Goal: Use online tool/utility

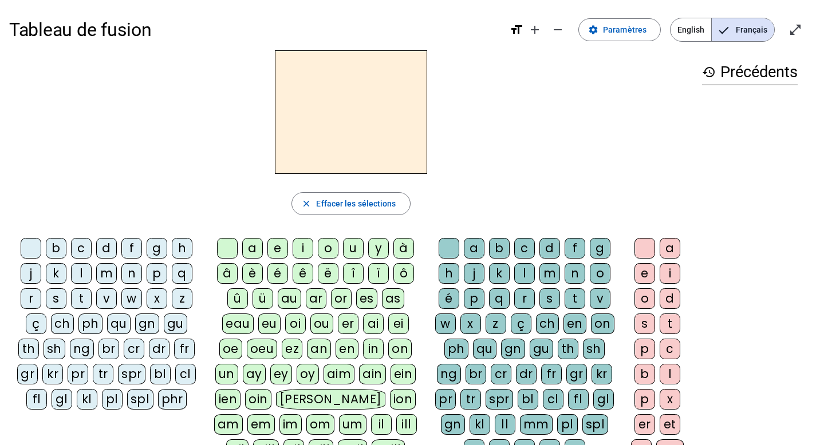
click at [53, 243] on div "b" at bounding box center [56, 248] width 21 height 21
click at [322, 325] on div "ou" at bounding box center [321, 324] width 23 height 21
click at [523, 299] on div "r" at bounding box center [524, 299] width 21 height 21
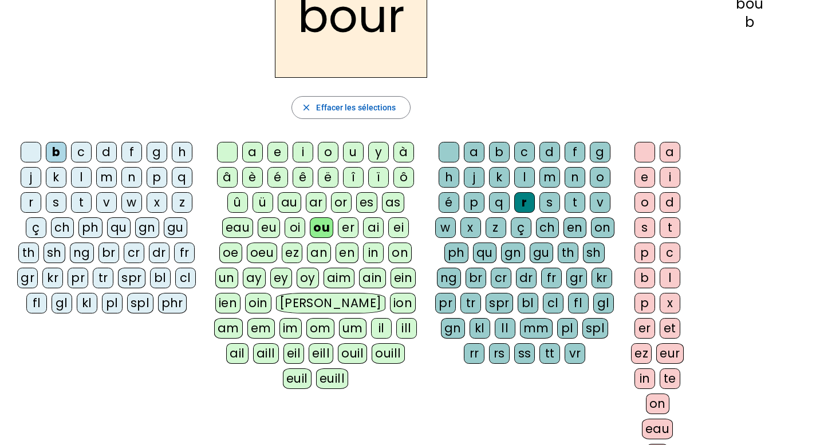
scroll to position [88, 0]
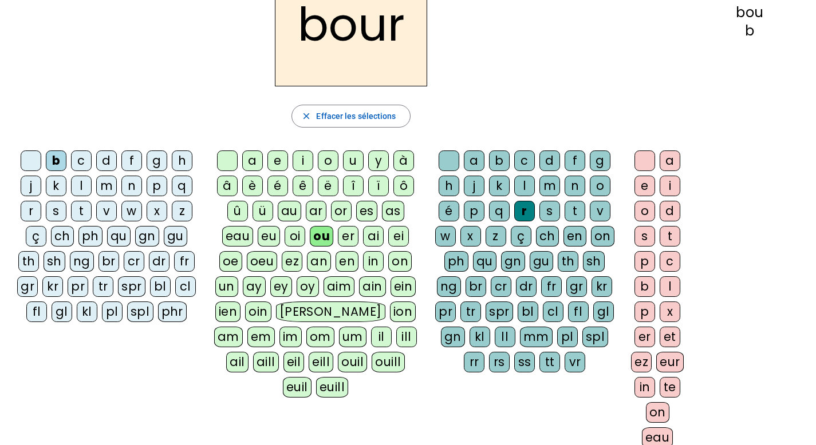
click at [647, 237] on div "s" at bounding box center [644, 236] width 21 height 21
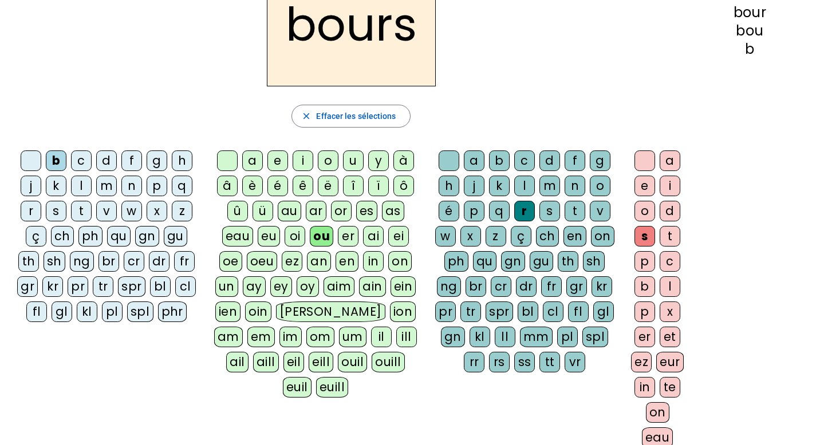
click at [641, 184] on div "e" at bounding box center [644, 186] width 21 height 21
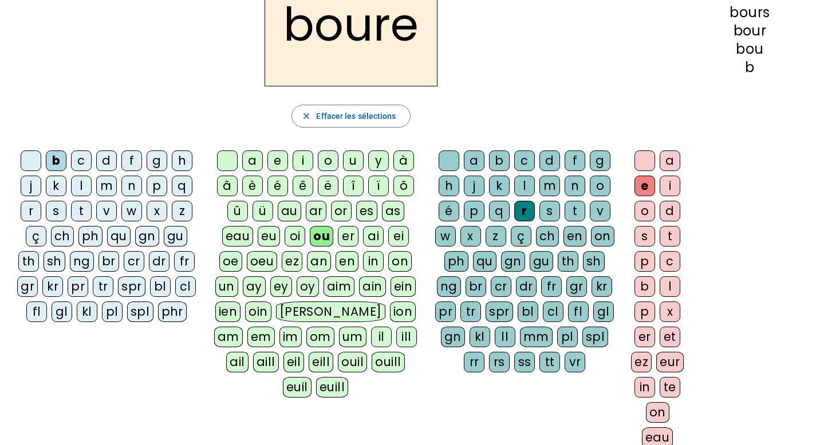
click at [641, 238] on div "s" at bounding box center [644, 236] width 21 height 21
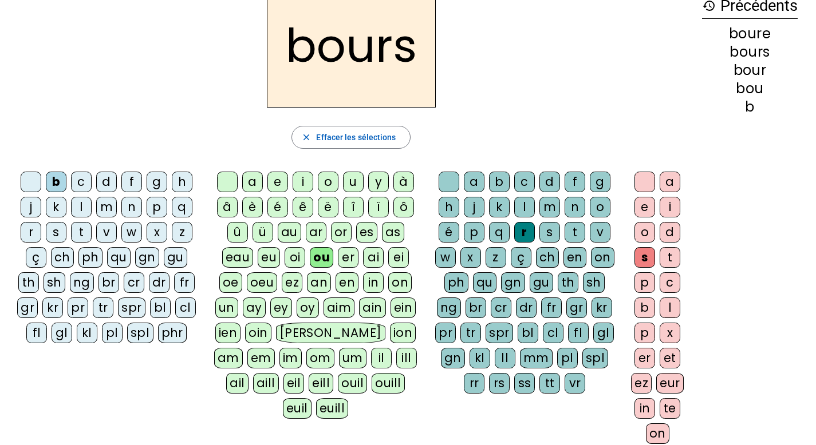
scroll to position [61, 0]
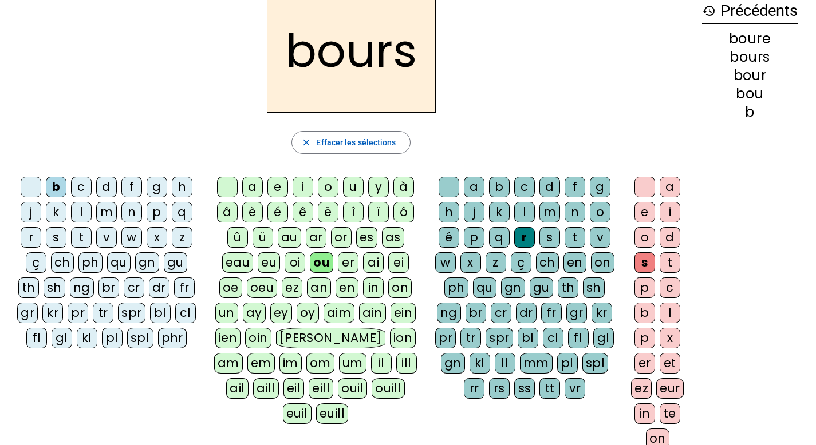
click at [643, 212] on div "e" at bounding box center [644, 212] width 21 height 21
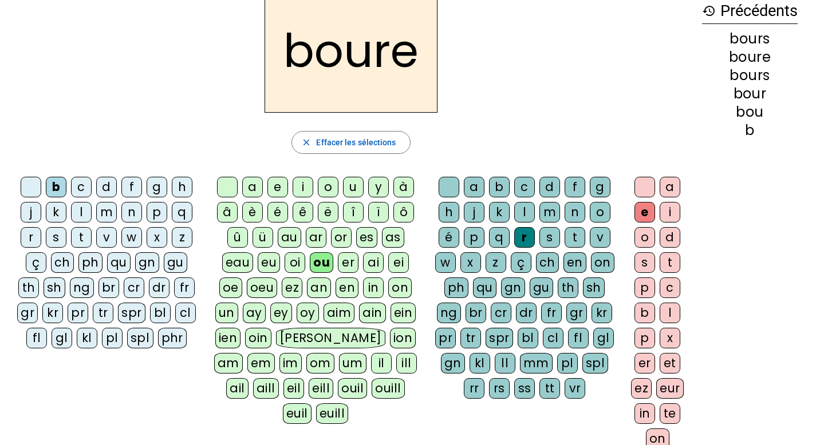
click at [551, 237] on div "s" at bounding box center [549, 237] width 21 height 21
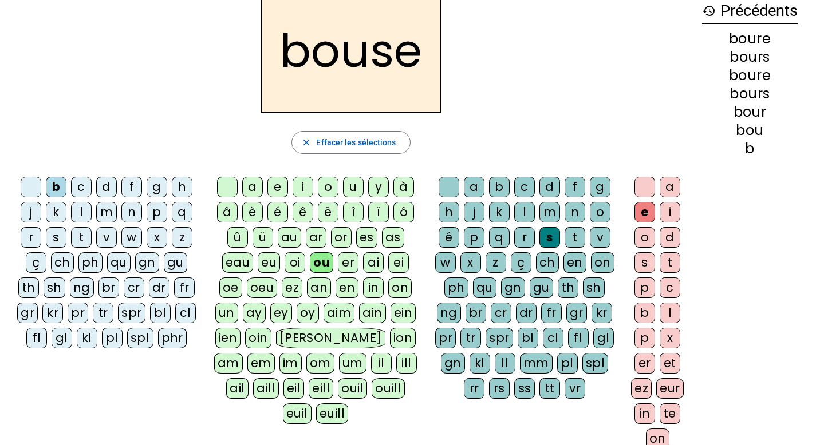
click at [489, 394] on div "rs" at bounding box center [499, 388] width 21 height 21
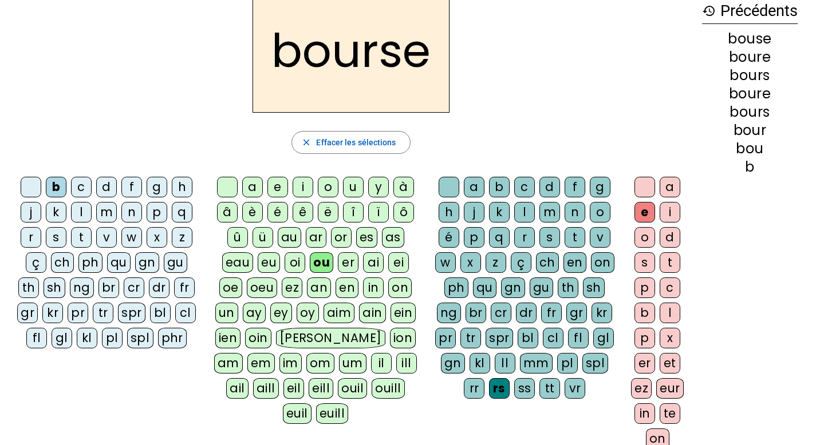
click at [76, 184] on div "c" at bounding box center [81, 187] width 21 height 21
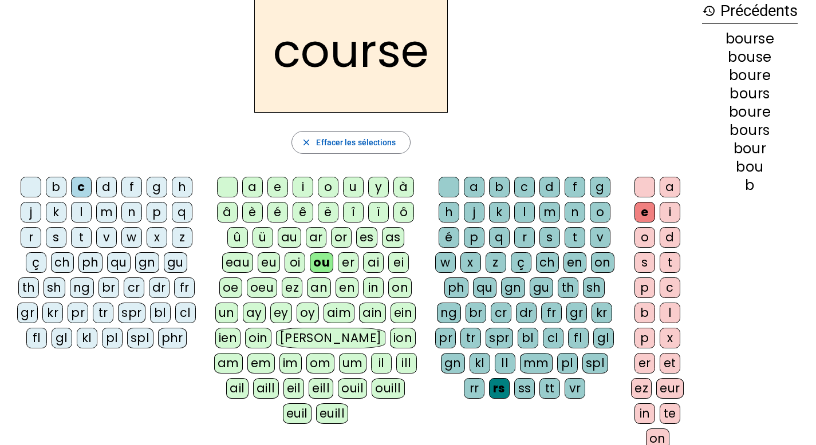
click at [38, 181] on div at bounding box center [31, 187] width 21 height 21
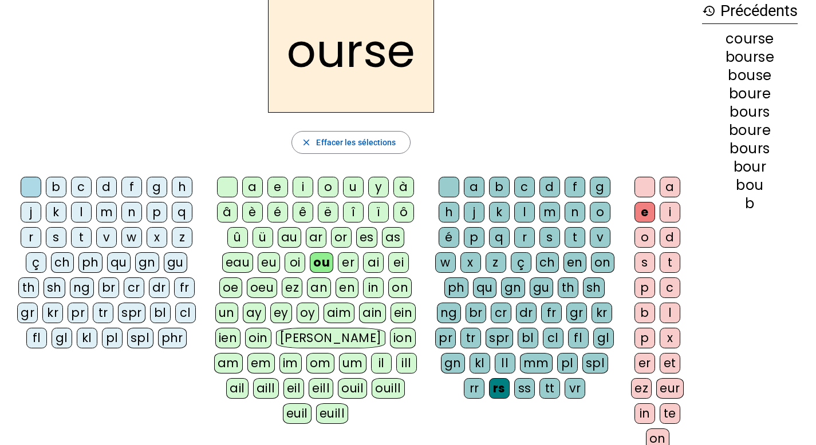
click at [643, 189] on div at bounding box center [644, 187] width 21 height 21
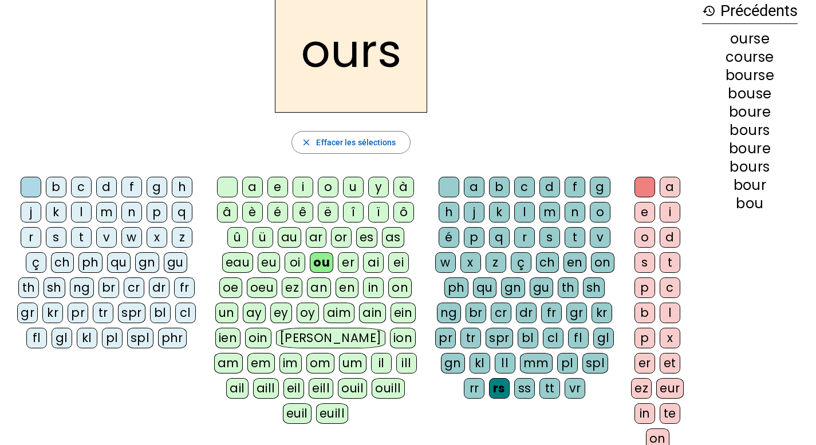
click at [82, 184] on div "c" at bounding box center [81, 187] width 21 height 21
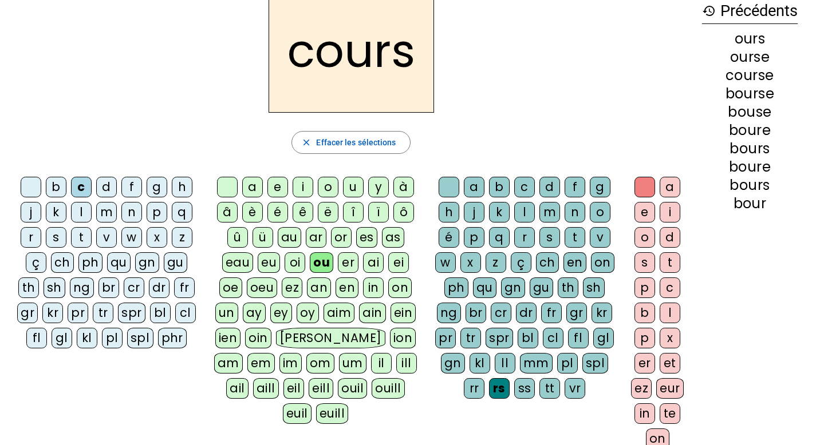
click at [83, 231] on div "t" at bounding box center [81, 237] width 21 height 21
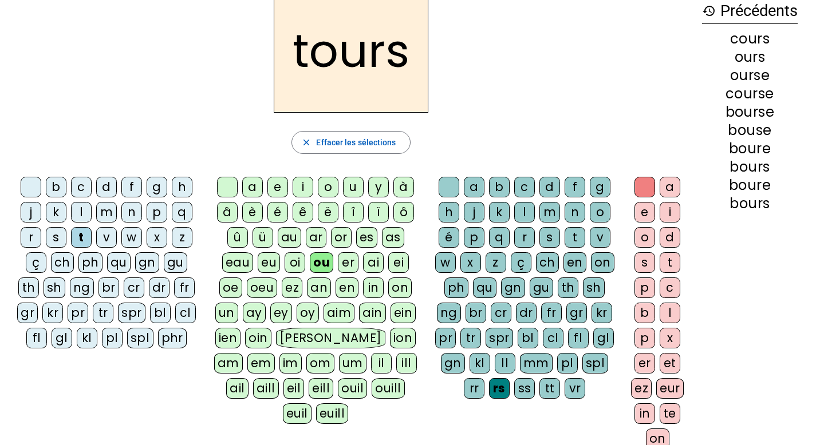
click at [645, 186] on div at bounding box center [644, 187] width 21 height 21
click at [639, 186] on div at bounding box center [644, 187] width 21 height 21
click at [637, 190] on div at bounding box center [644, 187] width 21 height 21
click at [642, 184] on div at bounding box center [644, 187] width 21 height 21
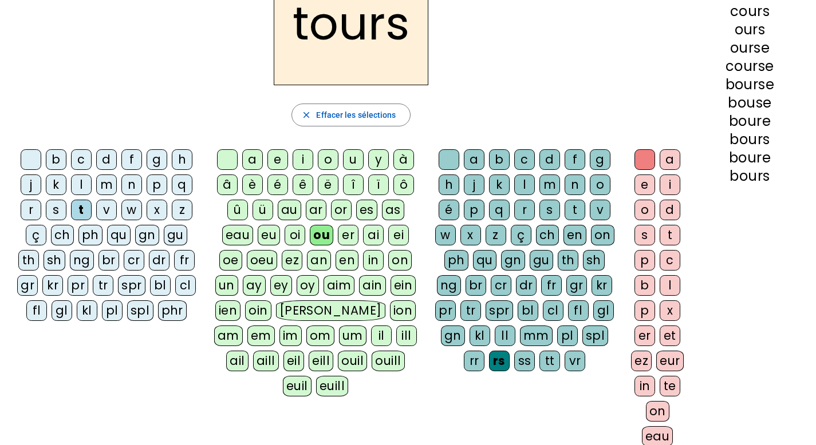
scroll to position [88, 0]
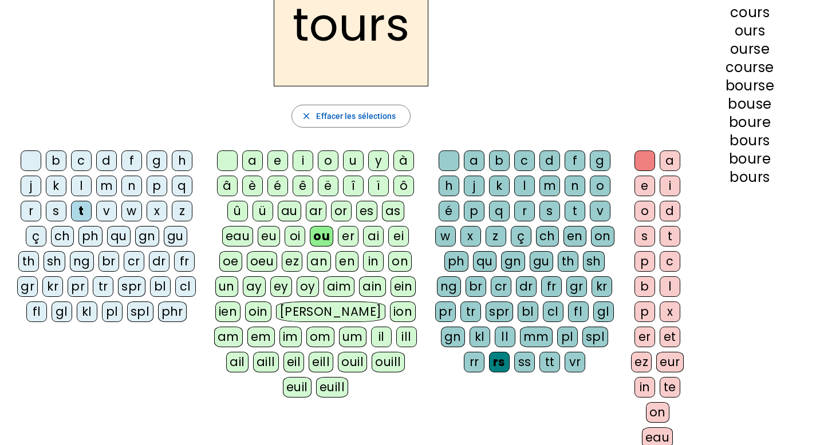
click at [443, 164] on div at bounding box center [449, 161] width 21 height 21
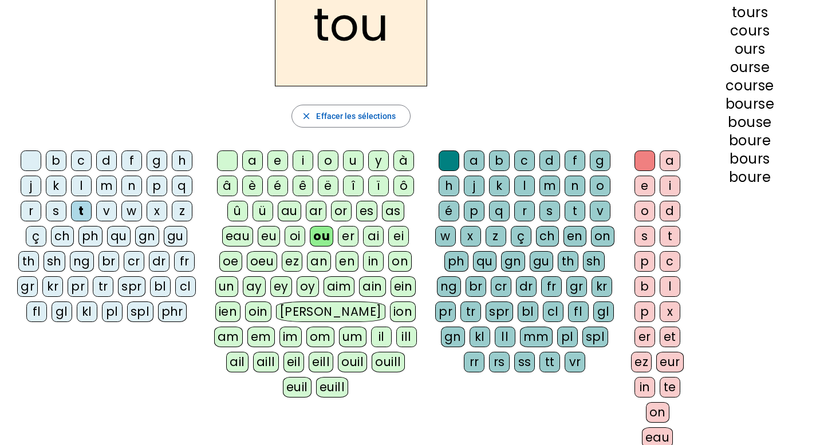
click at [523, 211] on div "r" at bounding box center [524, 211] width 21 height 21
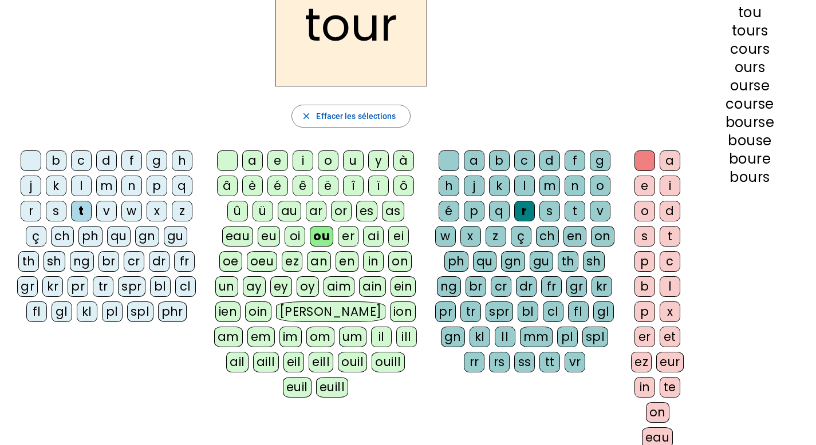
click at [125, 159] on div "f" at bounding box center [131, 161] width 21 height 21
click at [23, 185] on div "j" at bounding box center [31, 186] width 21 height 21
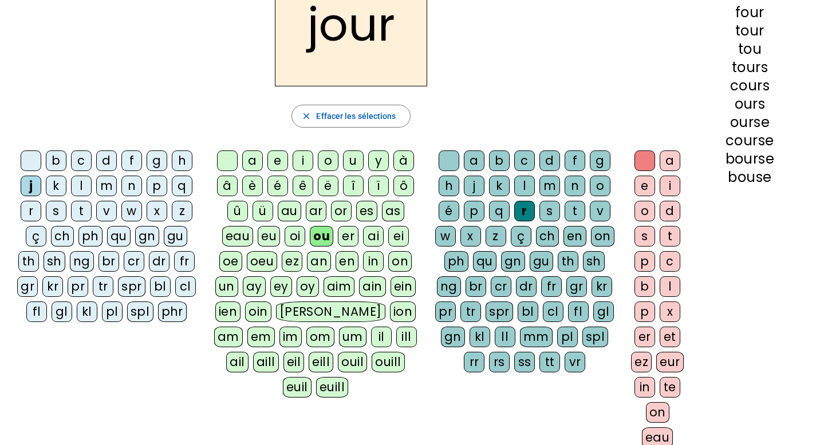
click at [87, 155] on div "c" at bounding box center [81, 161] width 21 height 21
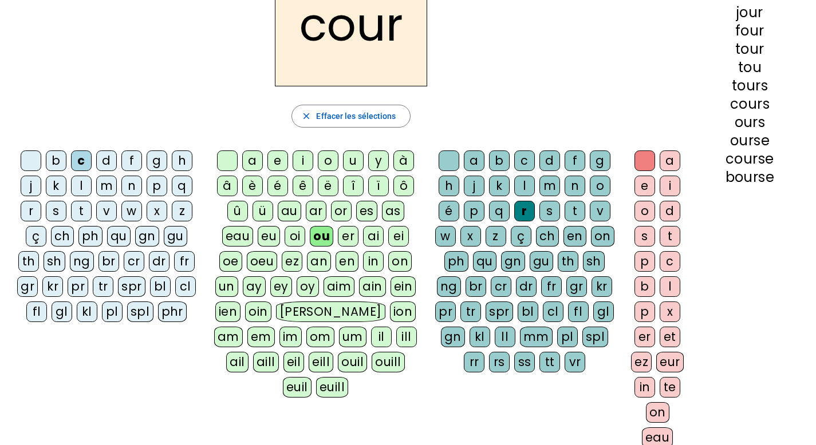
click at [157, 186] on div "p" at bounding box center [157, 186] width 21 height 21
